Goal: Register for event/course

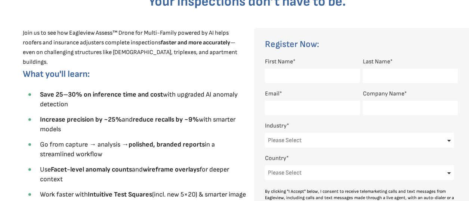
scroll to position [299, 0]
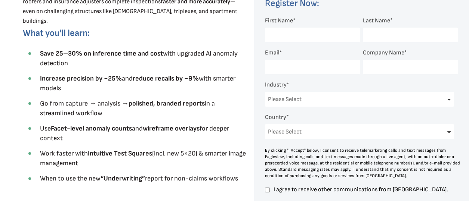
click at [284, 31] on input "First Name *" at bounding box center [312, 35] width 95 height 15
type input "[PERSON_NAME]"
type input "[EMAIL_ADDRESS][DOMAIN_NAME]"
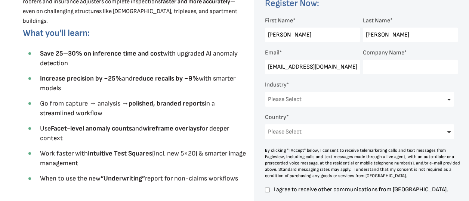
type input "TKO Services, LLC"
select select "[GEOGRAPHIC_DATA]"
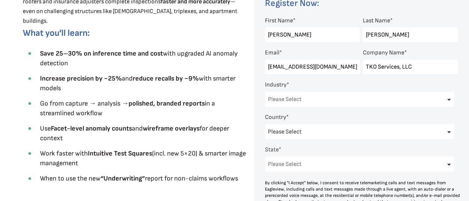
select select "[US_STATE]"
click at [396, 69] on input "TKO Services, LLC" at bounding box center [410, 67] width 95 height 15
type input "TKO Adjusting LLC"
click at [288, 100] on select "Please Select Architects & Engineering Construction Electric/Gas Utilities Gove…" at bounding box center [359, 99] width 189 height 15
click at [265, 93] on select "Please Select Architects & Engineering Construction Electric/Gas Utilities Gove…" at bounding box center [359, 99] width 189 height 15
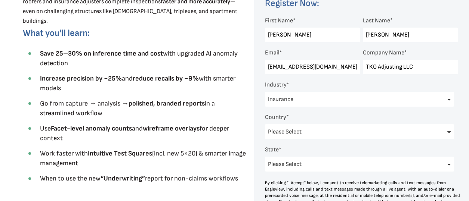
scroll to position [0, 0]
click at [308, 99] on select "Please Select Architects & Engineering Construction Electric/Gas Utilities Gove…" at bounding box center [359, 99] width 189 height 15
click at [265, 92] on select "Please Select Architects & Engineering Construction Electric/Gas Utilities Gove…" at bounding box center [359, 99] width 189 height 15
click at [315, 101] on select "Please Select Architects & Engineering Construction Electric/Gas Utilities Gove…" at bounding box center [359, 99] width 189 height 15
select select "Insurance"
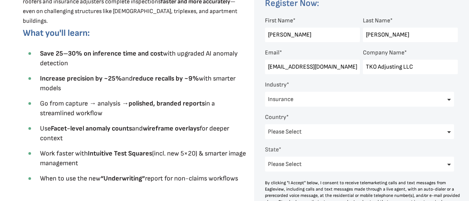
click at [265, 92] on select "Please Select Architects & Engineering Construction Electric/Gas Utilities Gove…" at bounding box center [359, 99] width 189 height 15
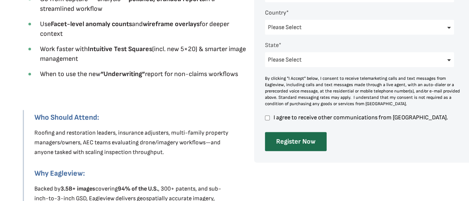
scroll to position [449, 0]
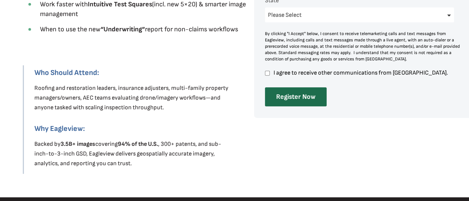
click at [265, 73] on input "I agree to receive other communications from [GEOGRAPHIC_DATA]." at bounding box center [267, 73] width 5 height 7
checkbox input "true"
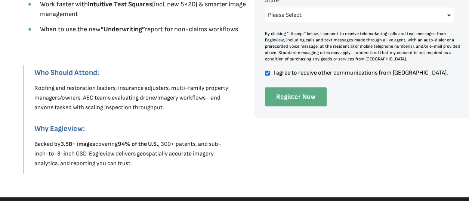
click at [293, 99] on input "Register Now" at bounding box center [296, 96] width 62 height 19
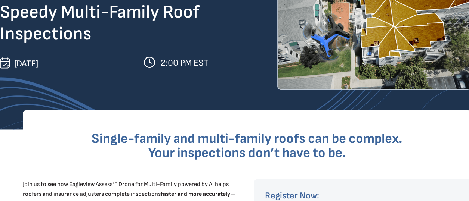
scroll to position [150, 0]
